Goal: Find contact information: Find contact information

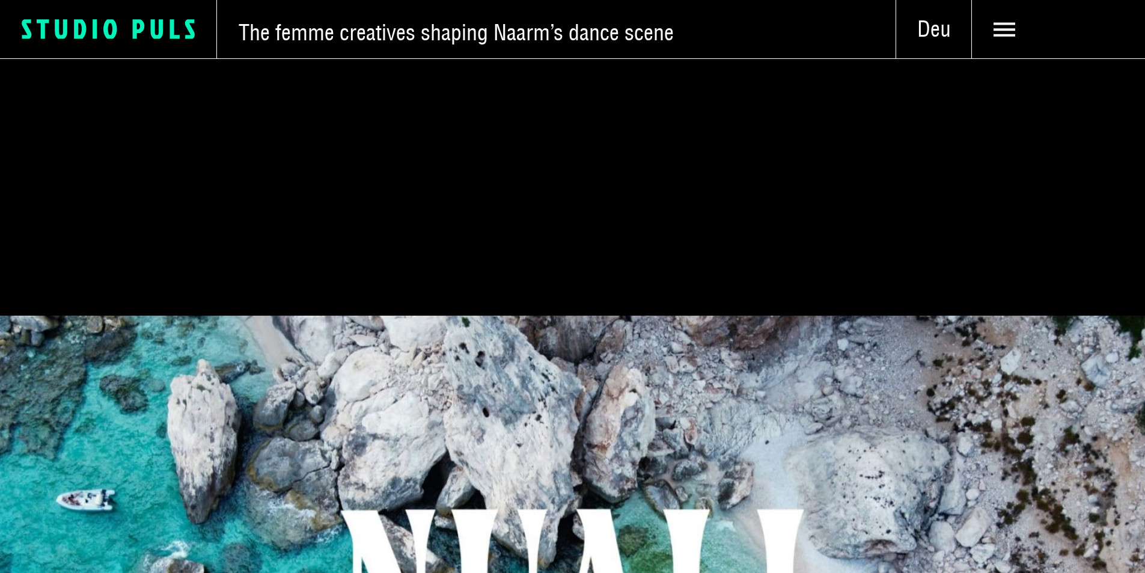
click at [206, 33] on icon "Logo Studio Puls" at bounding box center [119, 29] width 195 height 22
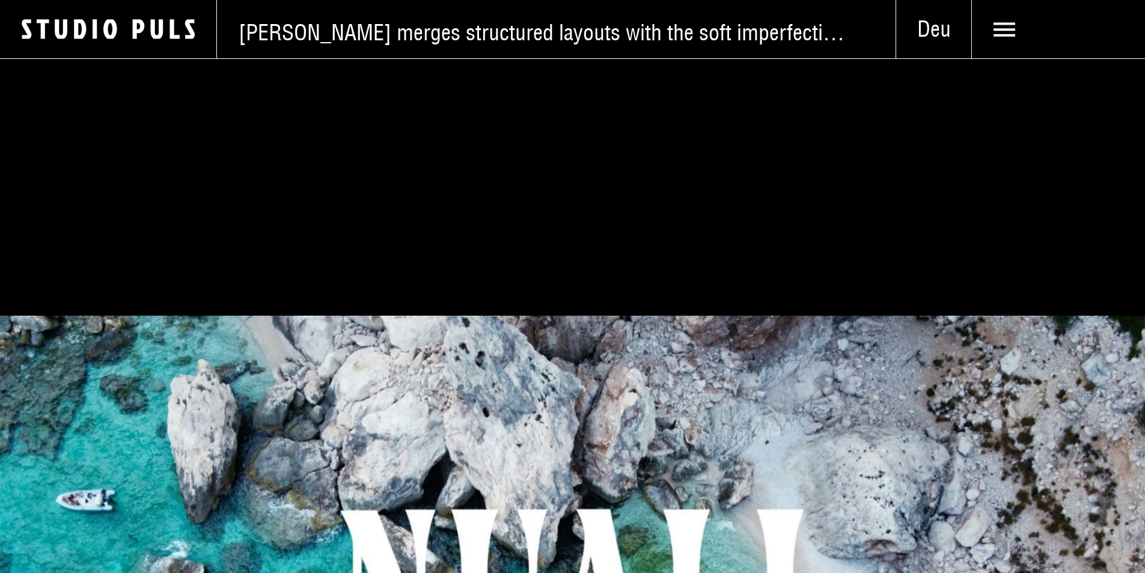
click at [1002, 37] on span at bounding box center [1059, 30] width 130 height 22
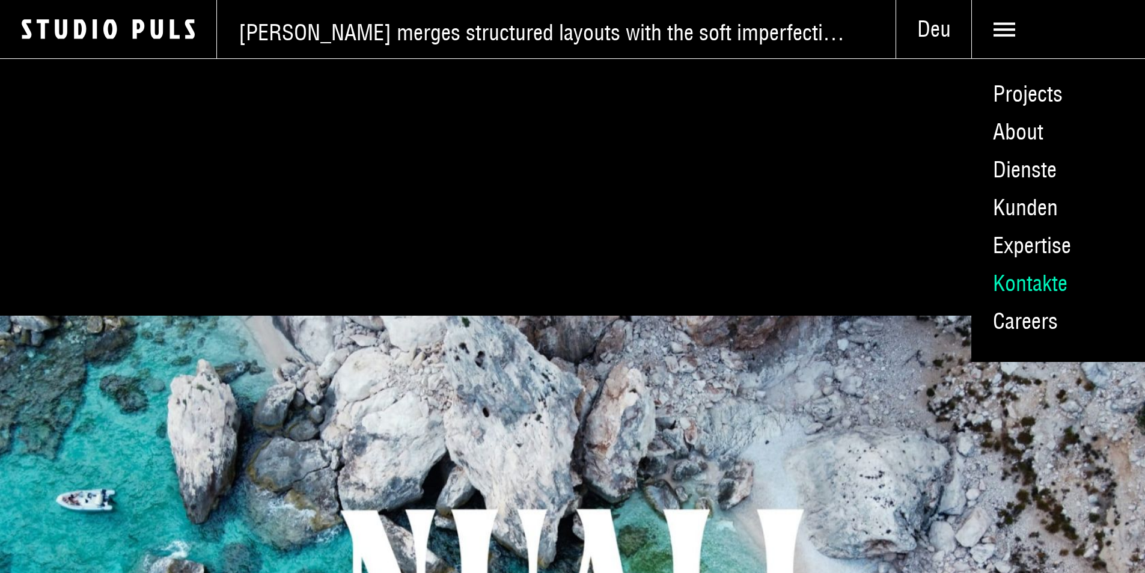
click at [1022, 302] on link "Kontakte" at bounding box center [1059, 284] width 174 height 38
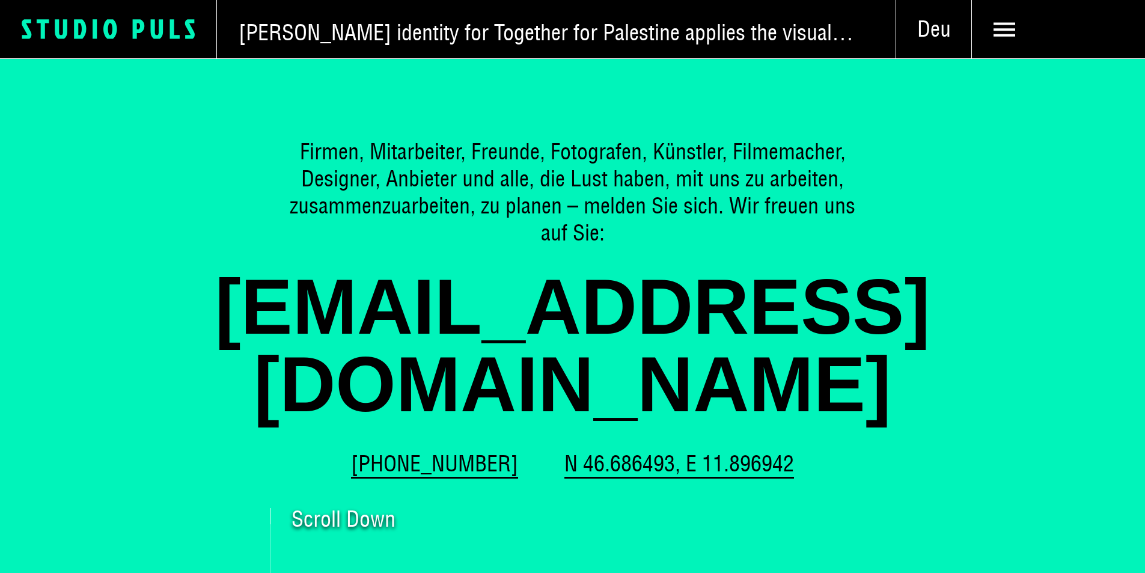
click at [118, 40] on icon "Logo Studio Puls" at bounding box center [119, 29] width 195 height 22
